Goal: Transaction & Acquisition: Purchase product/service

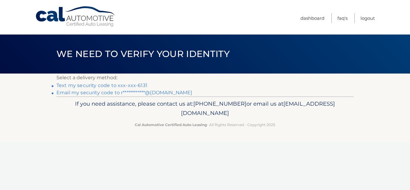
click at [130, 85] on link "Text my security code to xxx-xxx-6131" at bounding box center [101, 85] width 91 height 6
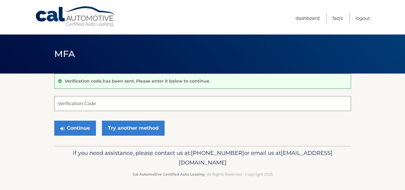
click at [82, 109] on input "Verification Code" at bounding box center [202, 103] width 297 height 15
type input "017085"
click at [54, 121] on button "Continue" at bounding box center [75, 128] width 42 height 15
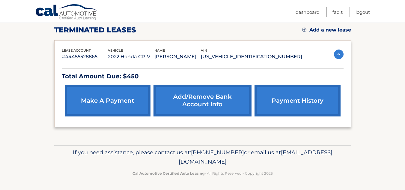
scroll to position [85, 0]
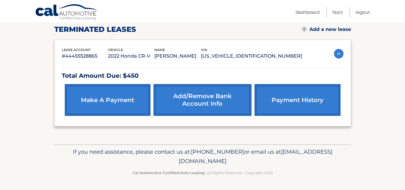
click at [334, 55] on img at bounding box center [339, 54] width 10 height 10
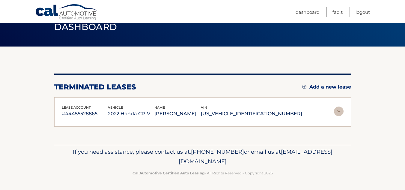
scroll to position [26, 0]
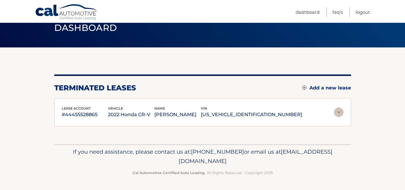
click at [86, 115] on p "#44455528865" at bounding box center [85, 114] width 46 height 8
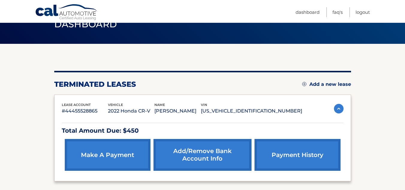
scroll to position [64, 0]
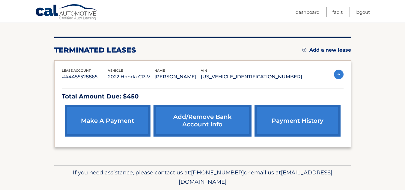
click at [300, 131] on link "payment history" at bounding box center [298, 121] width 86 height 32
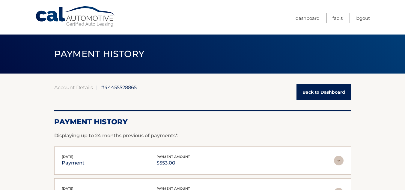
click at [311, 93] on link "Back to Dashboard" at bounding box center [324, 92] width 55 height 16
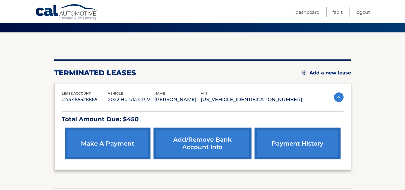
scroll to position [85, 0]
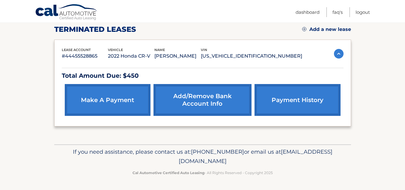
click at [124, 99] on link "make a payment" at bounding box center [108, 100] width 86 height 32
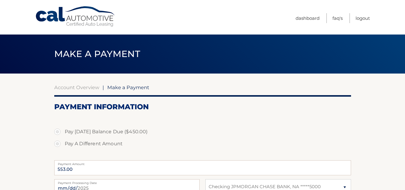
select select "NzA0NTQ3NTUtYTQyOS00NWQ0LTkzZjktODEyMGEwMDRlMDJl"
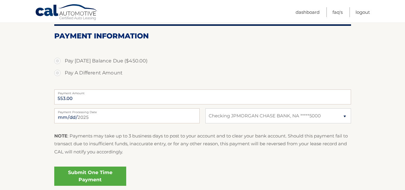
scroll to position [70, 0]
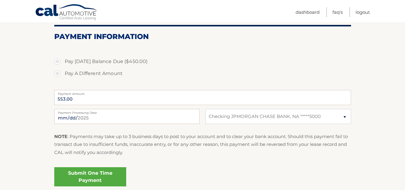
click at [61, 64] on label "Pay [DATE] Balance Due ($450.00)" at bounding box center [202, 61] width 297 height 12
click at [61, 64] on input "Pay [DATE] Balance Due ($450.00)" at bounding box center [60, 60] width 6 height 10
radio input "true"
type input "450.00"
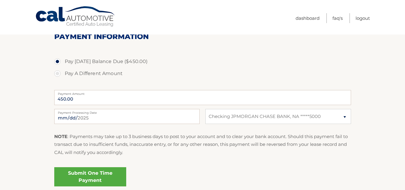
scroll to position [0, 0]
